Goal: Task Accomplishment & Management: Use online tool/utility

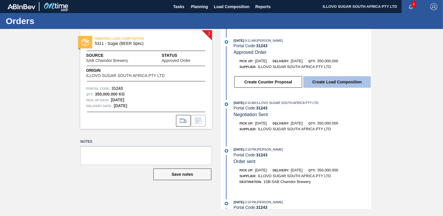
click at [331, 82] on button "Create Load Composition" at bounding box center [337, 82] width 68 height 12
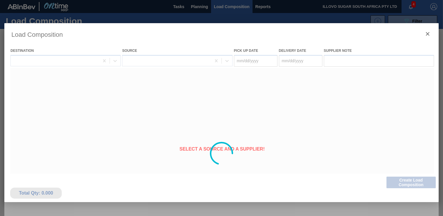
type Date "[DATE]"
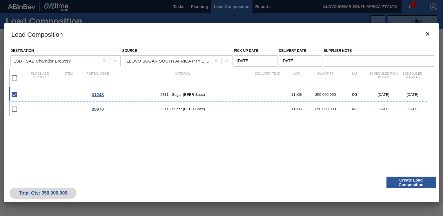
click at [100, 95] on span "31243" at bounding box center [98, 94] width 12 height 5
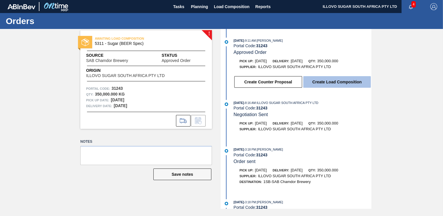
click at [333, 82] on button "Create Load Composition" at bounding box center [337, 82] width 68 height 12
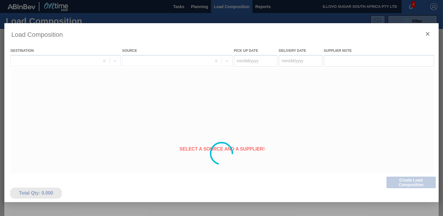
type Date "[DATE]"
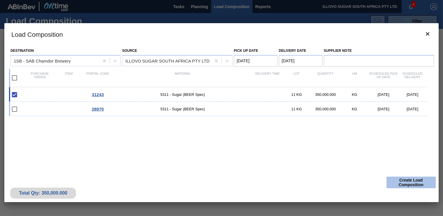
click at [420, 182] on button "Create Load Composition" at bounding box center [411, 183] width 49 height 12
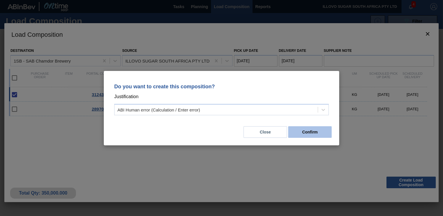
click at [312, 134] on button "Confirm" at bounding box center [309, 132] width 43 height 12
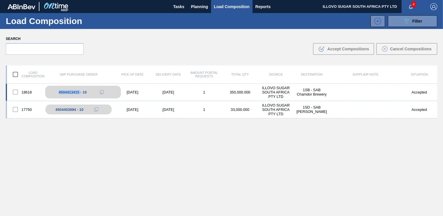
drag, startPoint x: 58, startPoint y: 93, endPoint x: 80, endPoint y: 93, distance: 22.0
click at [80, 93] on div "4504413415 - 10" at bounding box center [83, 92] width 76 height 13
copy div "4504413415"
